Goal: Task Accomplishment & Management: Complete application form

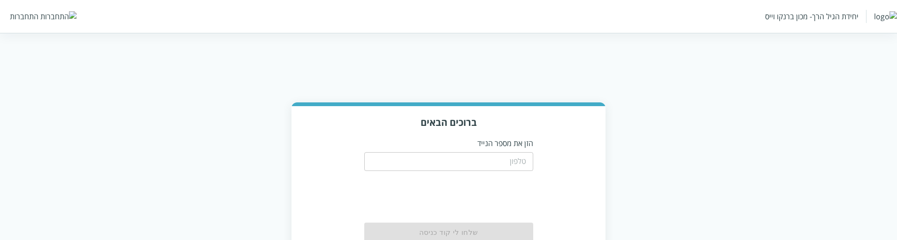
click at [517, 137] on input "tel" at bounding box center [448, 161] width 169 height 19
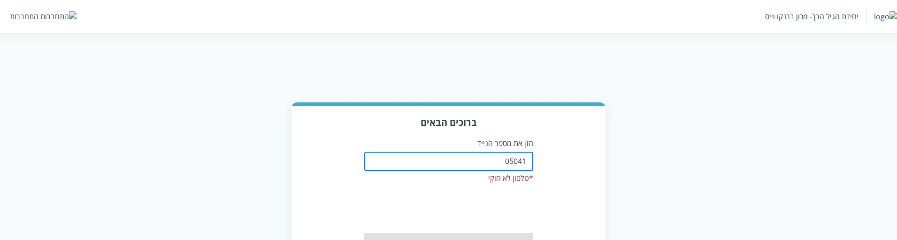
type input "0504199999"
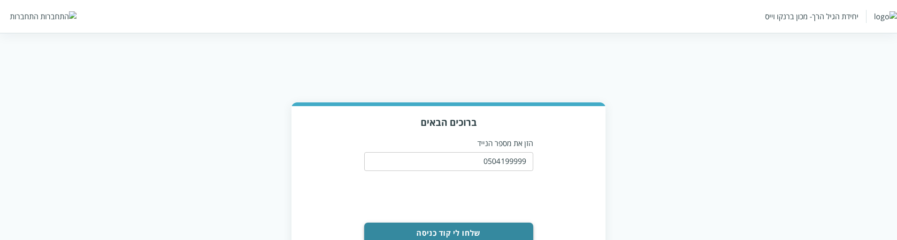
click at [523, 137] on button "שלחו לי קוד כניסה" at bounding box center [448, 232] width 169 height 21
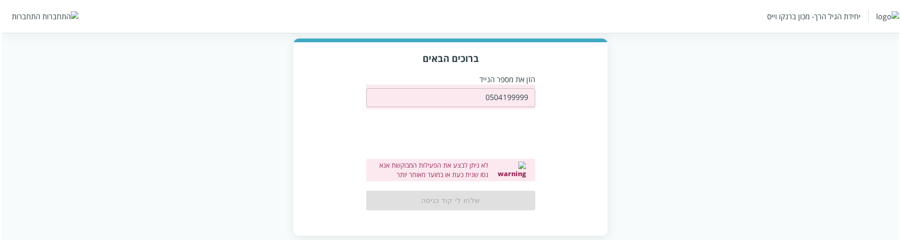
scroll to position [78, 0]
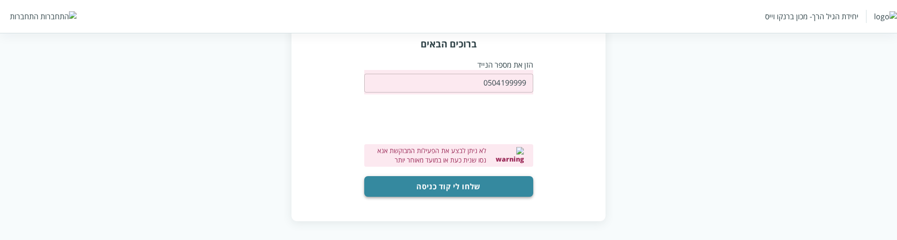
click at [497, 137] on button "שלחו לי קוד כניסה" at bounding box center [448, 186] width 169 height 21
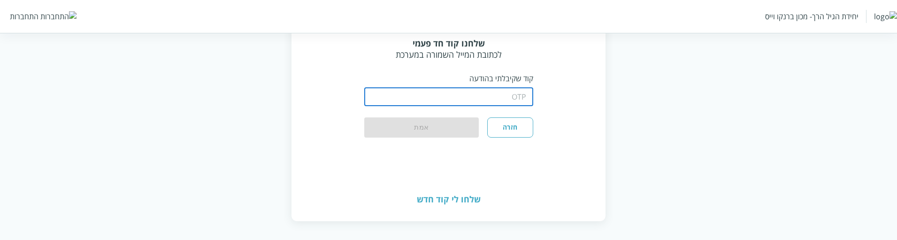
click at [514, 101] on input "string" at bounding box center [448, 96] width 169 height 19
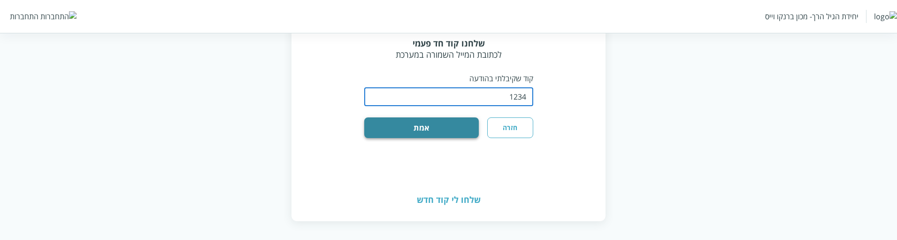
type input "1234"
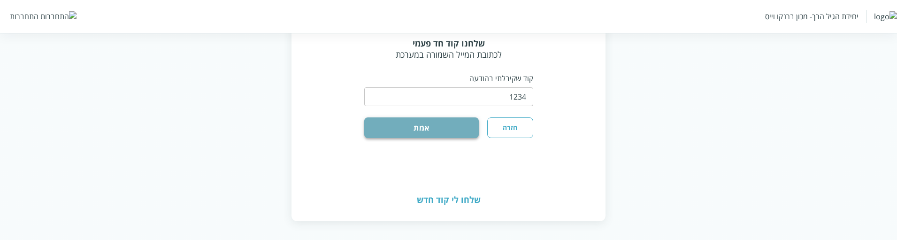
click at [459, 129] on button "אמת" at bounding box center [421, 127] width 115 height 21
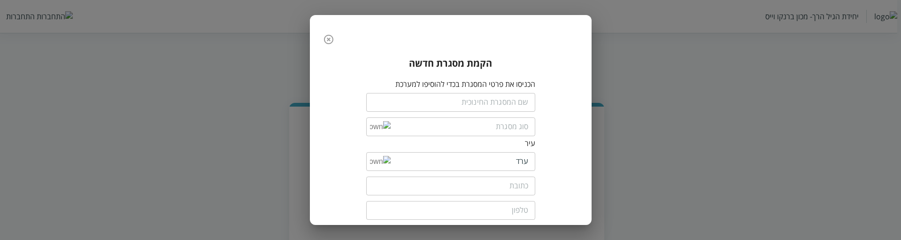
click at [333, 38] on icon "button" at bounding box center [328, 39] width 9 height 9
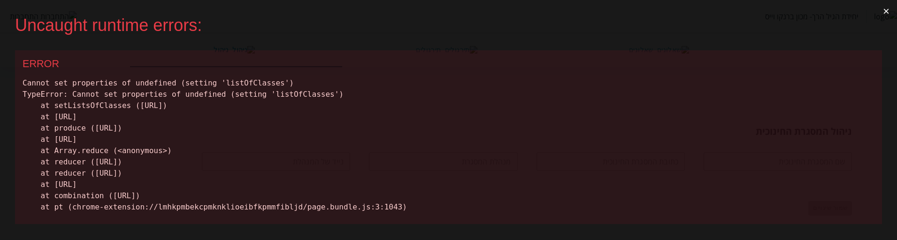
click at [879, 9] on button "×" at bounding box center [886, 11] width 22 height 23
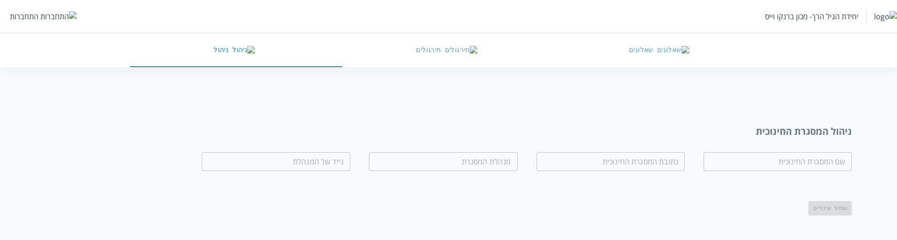
click at [24, 19] on div "התחברות" at bounding box center [24, 16] width 29 height 10
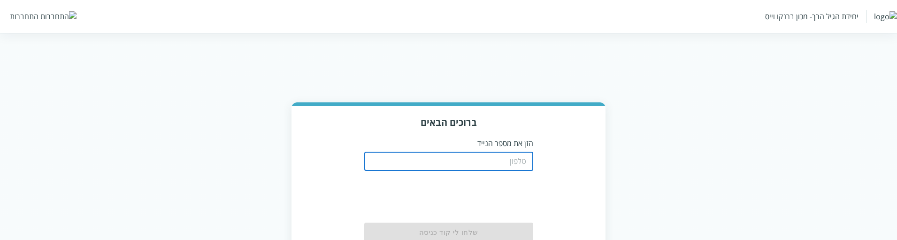
click at [502, 137] on input "tel" at bounding box center [448, 161] width 169 height 19
type input "0504199999"
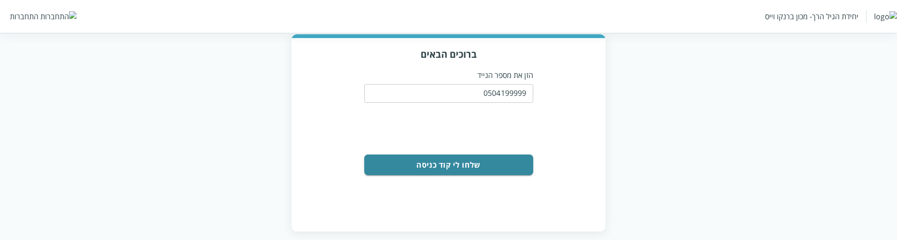
scroll to position [78, 0]
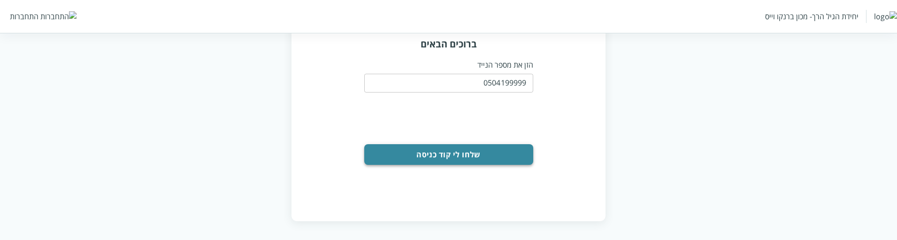
click at [459, 137] on button "שלחו לי קוד כניסה" at bounding box center [448, 154] width 169 height 21
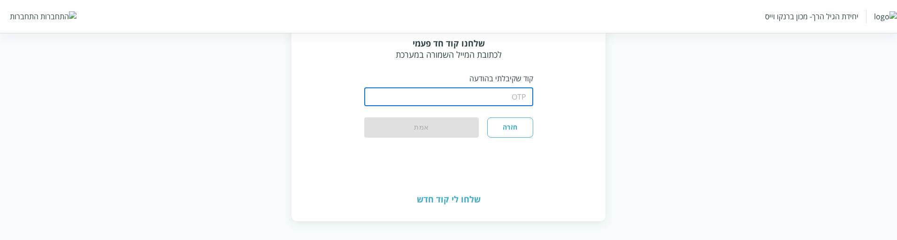
click at [477, 103] on input "string" at bounding box center [448, 96] width 169 height 19
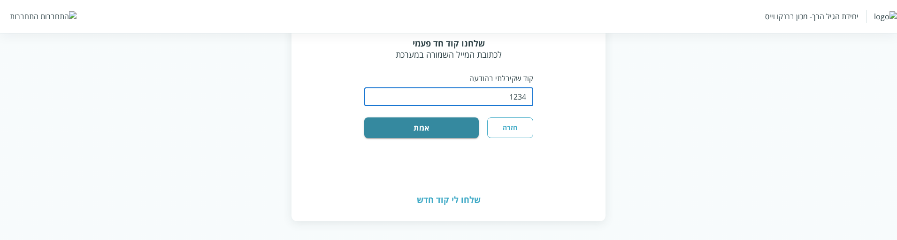
type input "1234"
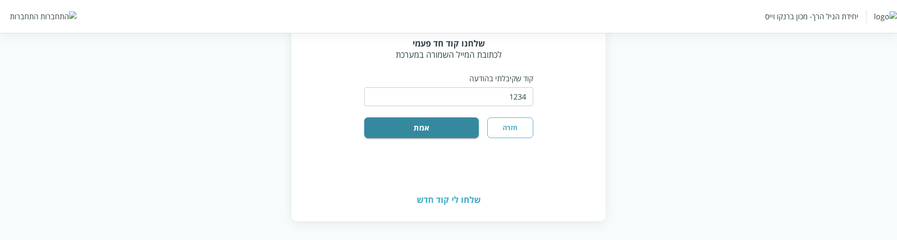
click at [528, 137] on div "שלחו לי קוד חדש" at bounding box center [448, 199] width 314 height 42
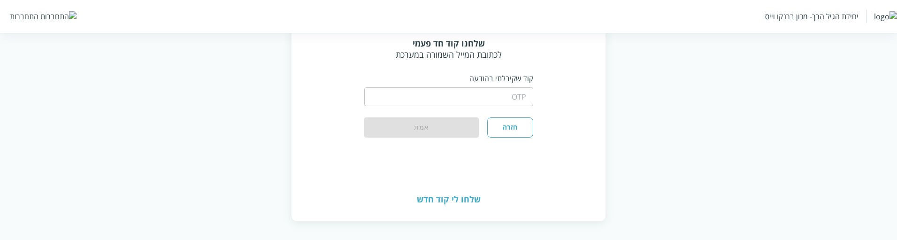
click at [485, 90] on input "string" at bounding box center [448, 96] width 169 height 19
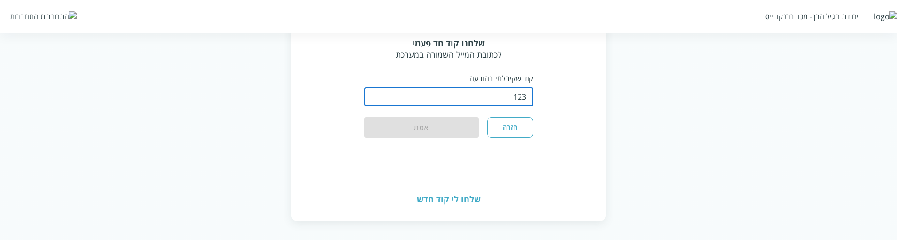
type input "1234"
click at [522, 100] on input "string" at bounding box center [448, 96] width 169 height 19
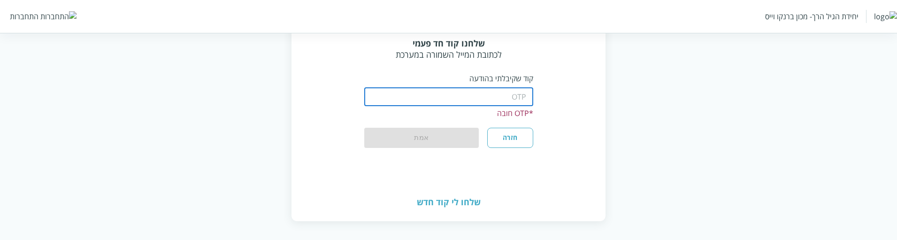
click at [511, 137] on button "חזרה" at bounding box center [510, 138] width 46 height 20
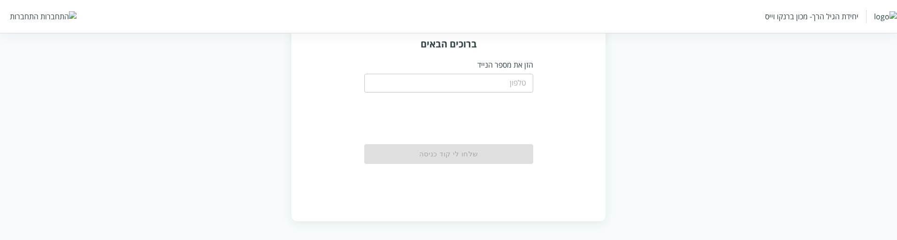
click at [480, 76] on input "tel" at bounding box center [448, 83] width 169 height 19
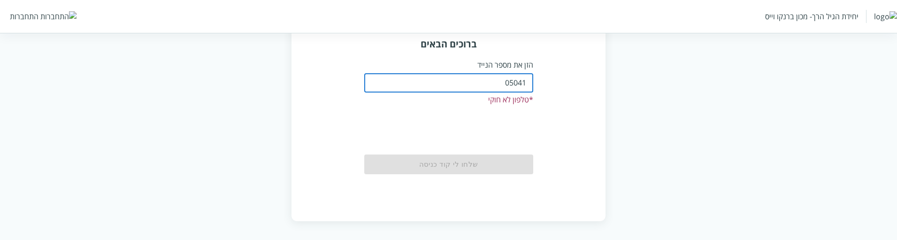
type input "0504199999"
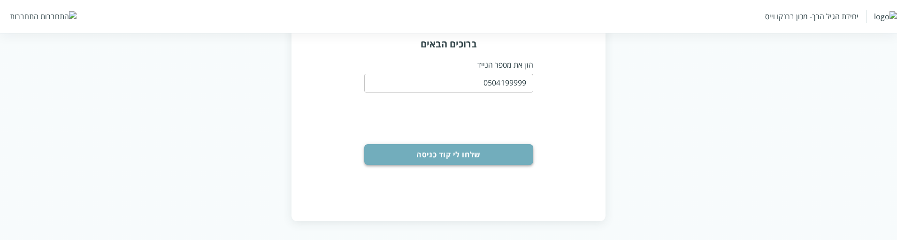
click at [487, 137] on button "שלחו לי קוד כניסה" at bounding box center [448, 154] width 169 height 21
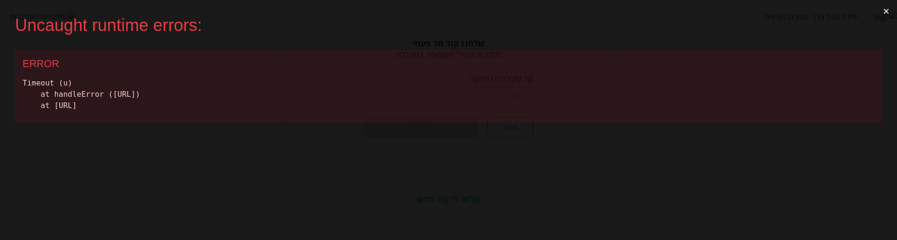
scroll to position [0, 0]
